Goal: Navigation & Orientation: Find specific page/section

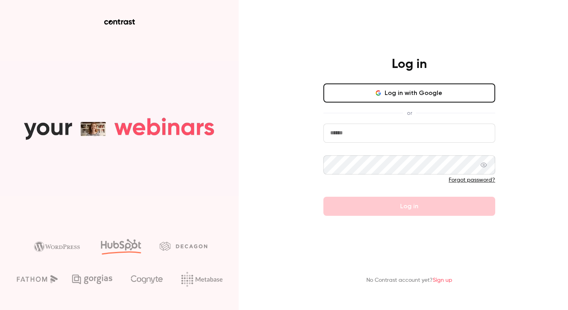
click at [417, 94] on button "Log in with Google" at bounding box center [409, 93] width 172 height 19
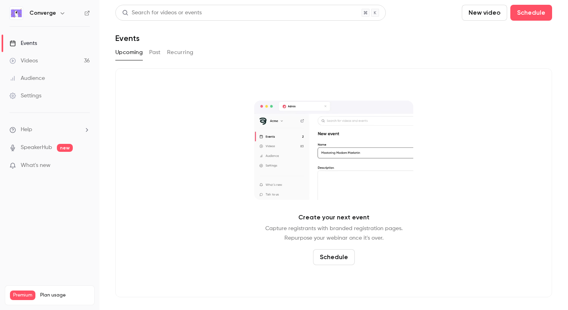
click at [58, 15] on button "button" at bounding box center [63, 13] width 10 height 10
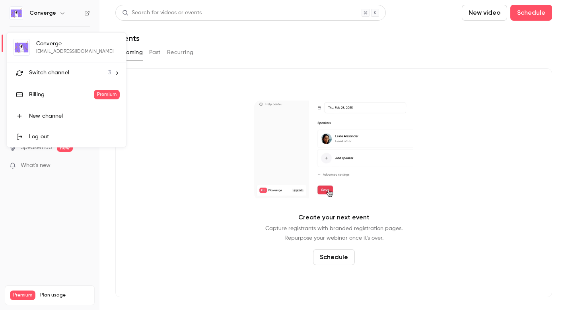
click at [87, 75] on div "Switch channel 3" at bounding box center [70, 73] width 82 height 8
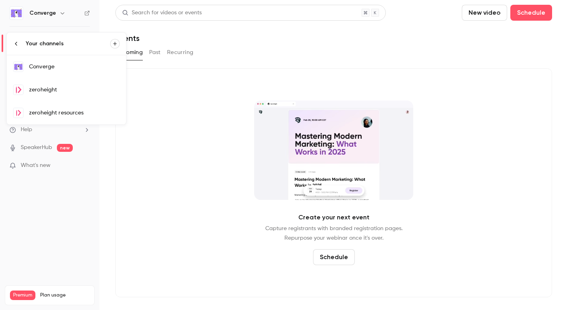
click at [78, 94] on div "zeroheight" at bounding box center [74, 90] width 91 height 8
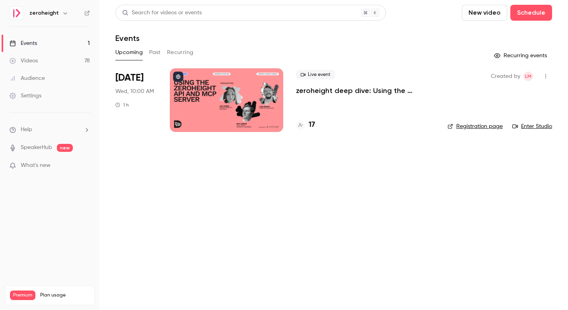
click at [62, 12] on icon "button" at bounding box center [65, 13] width 6 height 6
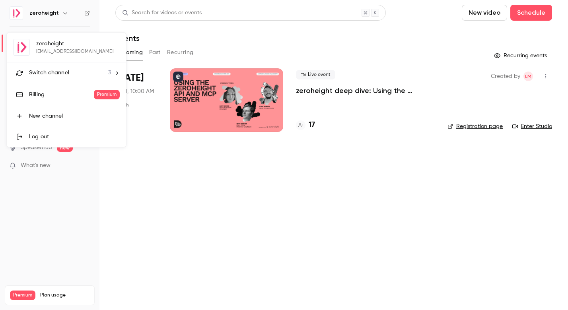
click at [89, 71] on div "Switch channel 3" at bounding box center [70, 73] width 82 height 8
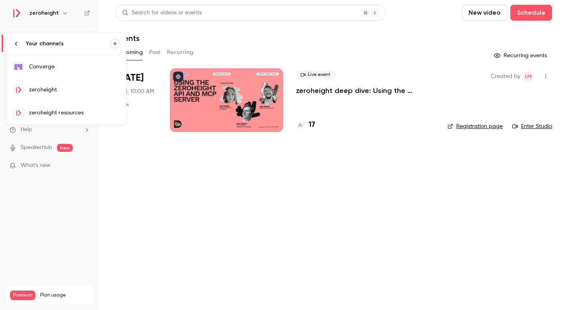
click at [82, 110] on div "zeroheight resources" at bounding box center [74, 113] width 91 height 8
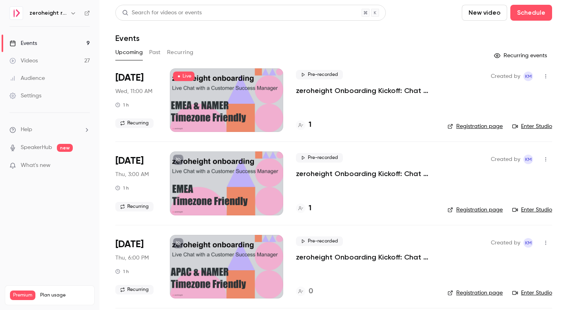
click at [251, 94] on div at bounding box center [226, 100] width 113 height 64
click at [522, 125] on link "Enter Studio" at bounding box center [532, 127] width 40 height 8
click at [310, 125] on h4 "1" at bounding box center [310, 125] width 3 height 11
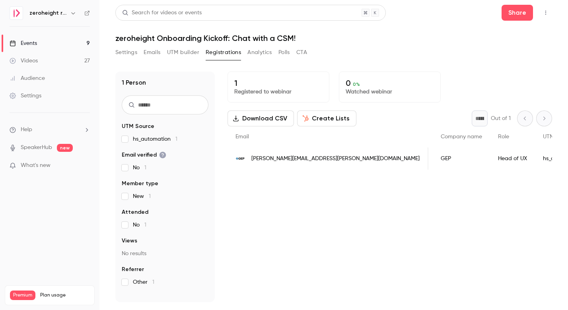
scroll to position [0, 395]
